Goal: Understand process/instructions: Learn how to perform a task or action

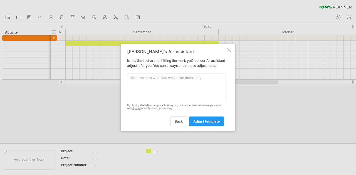
click at [186, 97] on textarea at bounding box center [176, 87] width 99 height 28
type textarea "h"
type textarea "can adjust the width of a month?"
click at [197, 122] on span "adjust template" at bounding box center [206, 121] width 26 height 4
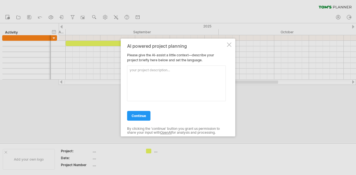
click at [229, 46] on div at bounding box center [229, 44] width 4 height 4
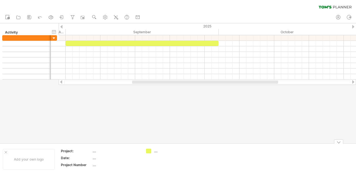
click at [93, 154] on table "Project: .... Date: .... Project Number ...." at bounding box center [100, 159] width 80 height 21
click at [94, 152] on div "...." at bounding box center [115, 151] width 47 height 5
click at [105, 15] on ul "new open" at bounding box center [72, 18] width 140 height 12
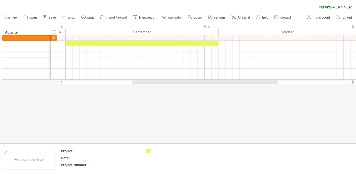
click at [209, 19] on use at bounding box center [210, 17] width 6 height 6
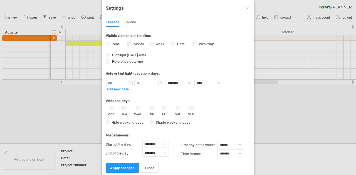
click at [188, 106] on div "Sun" at bounding box center [190, 111] width 7 height 11
click at [118, 121] on span "Hide weekend days" at bounding box center [126, 123] width 34 height 4
click at [131, 166] on span "apply changes" at bounding box center [122, 168] width 24 height 4
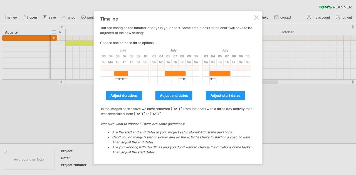
click at [255, 19] on div at bounding box center [256, 17] width 4 height 4
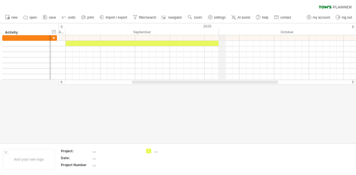
click at [218, 32] on div "October" at bounding box center [298, 32] width 160 height 6
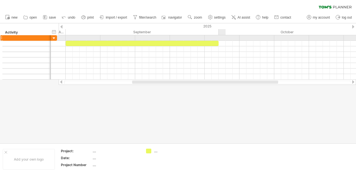
click at [219, 39] on div at bounding box center [207, 38] width 297 height 6
drag, startPoint x: 220, startPoint y: 38, endPoint x: 199, endPoint y: 37, distance: 20.6
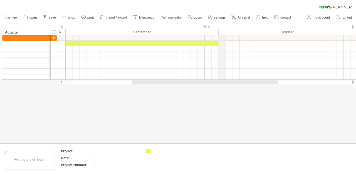
click at [219, 31] on div "October" at bounding box center [298, 32] width 160 height 6
drag, startPoint x: 215, startPoint y: 30, endPoint x: 210, endPoint y: 31, distance: 5.0
click at [210, 31] on div "September" at bounding box center [142, 32] width 153 height 6
click at [217, 30] on div "October" at bounding box center [291, 32] width 160 height 6
click at [198, 15] on link "zoom" at bounding box center [194, 17] width 17 height 7
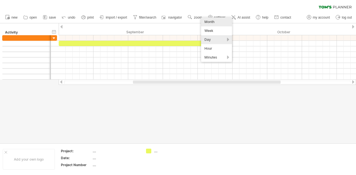
click at [219, 22] on div "Month" at bounding box center [216, 21] width 31 height 9
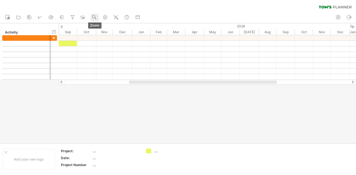
click at [95, 17] on use at bounding box center [94, 17] width 6 height 6
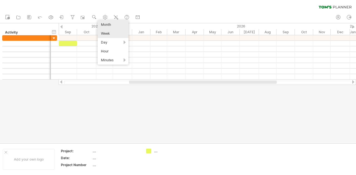
click at [113, 35] on div "Week" at bounding box center [112, 33] width 31 height 9
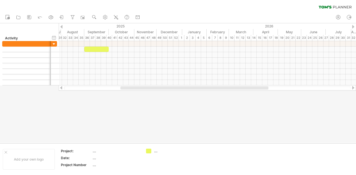
drag, startPoint x: 182, startPoint y: 89, endPoint x: 169, endPoint y: 90, distance: 13.7
click at [169, 91] on div "Trying to reach [DOMAIN_NAME] Connected again... 0% clear filter new" at bounding box center [178, 87] width 356 height 175
